Goal: Task Accomplishment & Management: Manage account settings

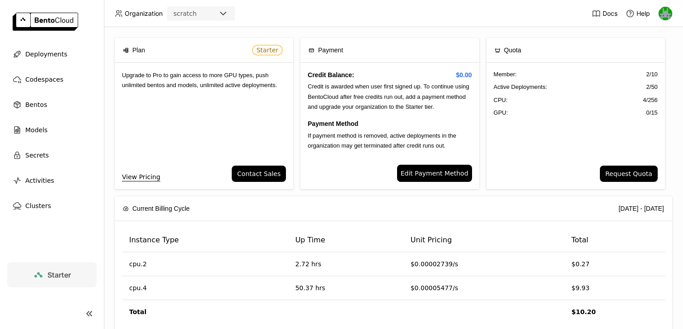
click at [49, 44] on link at bounding box center [52, 22] width 104 height 45
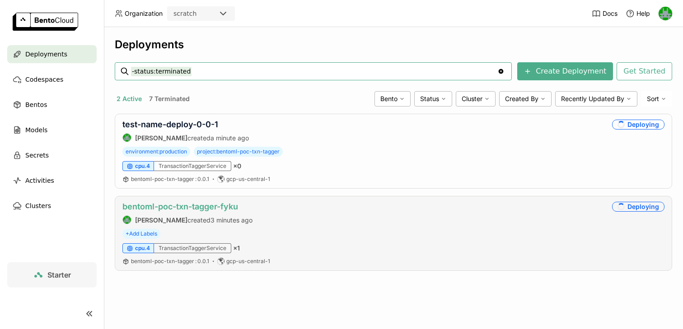
click at [209, 205] on link "bentoml-poc-txn-tagger-fyku" at bounding box center [180, 206] width 116 height 9
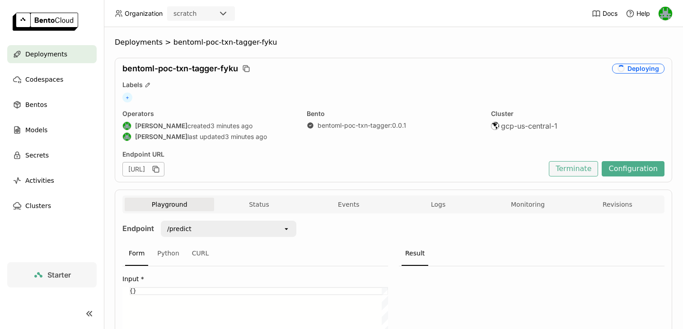
click at [584, 168] on button "Terminate" at bounding box center [573, 168] width 49 height 15
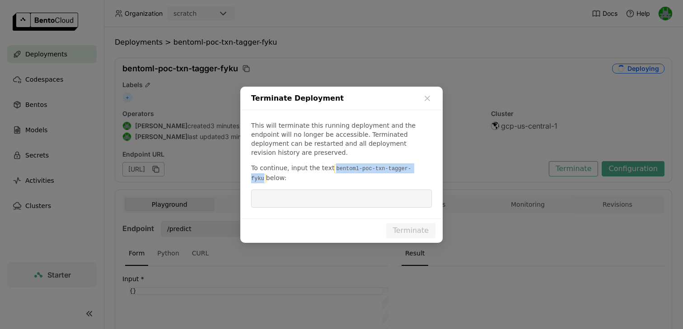
drag, startPoint x: 330, startPoint y: 163, endPoint x: 418, endPoint y: 164, distance: 87.7
click at [411, 164] on code "bentoml-poc-txn-tagger-fyku" at bounding box center [331, 173] width 160 height 19
copy code "bentoml-poc-txn-tagger-fyku"
click at [376, 195] on input "dialog" at bounding box center [342, 198] width 170 height 17
paste input "bentoml-poc-txn-tagger-fyku"
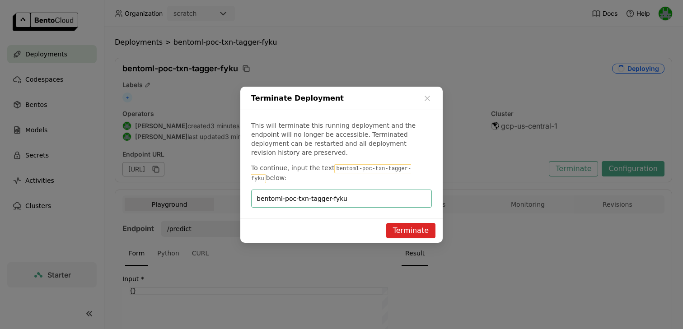
type input "bentoml-poc-txn-tagger-fyku"
click at [409, 226] on button "Terminate" at bounding box center [410, 230] width 49 height 15
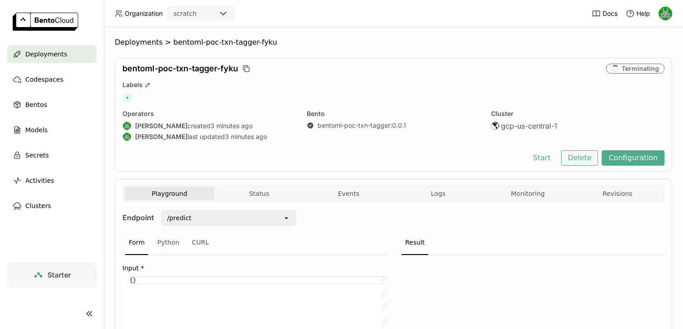
click at [587, 162] on button "Delete" at bounding box center [580, 157] width 38 height 15
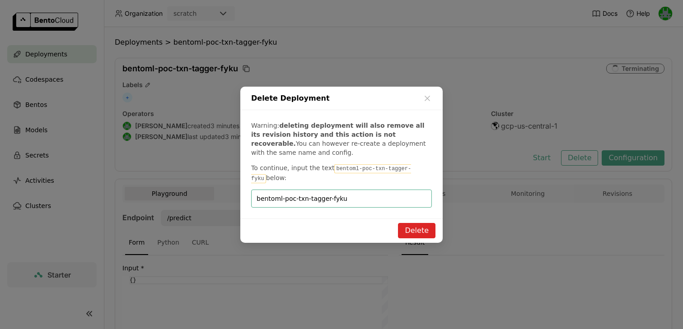
type input "bentoml-poc-txn-tagger-fyku"
click at [417, 231] on button "Delete" at bounding box center [417, 230] width 38 height 15
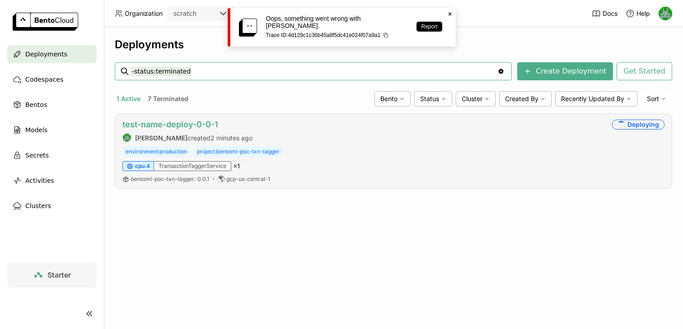
click at [188, 122] on link "test-name-deploy-0-0-1" at bounding box center [170, 124] width 96 height 9
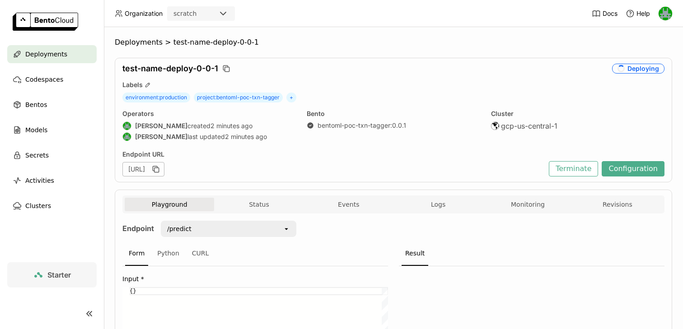
drag, startPoint x: 223, startPoint y: 167, endPoint x: 159, endPoint y: 164, distance: 63.8
click at [159, 164] on div "[URL]" at bounding box center [143, 169] width 42 height 14
click at [164, 166] on div "[URL]" at bounding box center [143, 169] width 42 height 14
drag, startPoint x: 227, startPoint y: 169, endPoint x: 279, endPoint y: 168, distance: 52.4
click at [164, 168] on div "[URL]" at bounding box center [143, 169] width 42 height 14
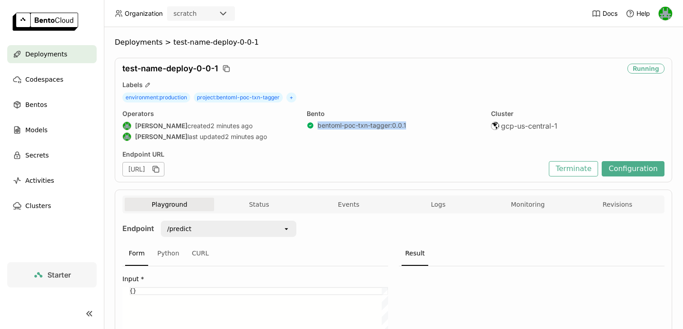
drag, startPoint x: 422, startPoint y: 127, endPoint x: 310, endPoint y: 124, distance: 111.2
click at [310, 124] on div "bentoml-poc-txn-tagger : 0.0.1" at bounding box center [394, 126] width 174 height 8
click at [402, 151] on div "Endpoint URL" at bounding box center [333, 154] width 422 height 8
